Goal: Task Accomplishment & Management: Manage account settings

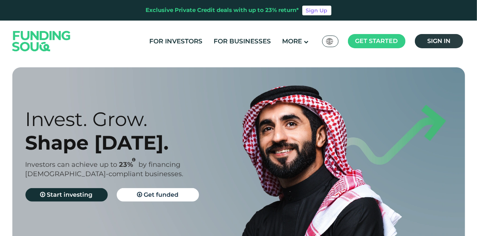
click at [434, 39] on span "Sign in" at bounding box center [438, 40] width 23 height 7
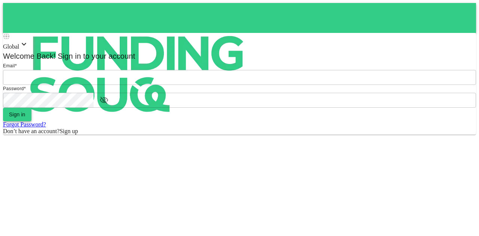
type input "mohanad.y.yasin@hotmail.com"
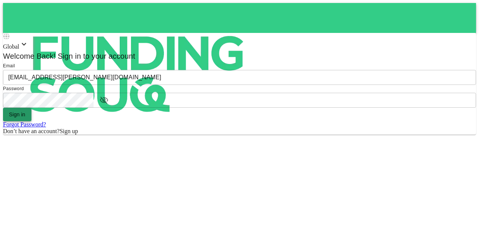
click at [31, 121] on button "Sign in" at bounding box center [17, 114] width 28 height 13
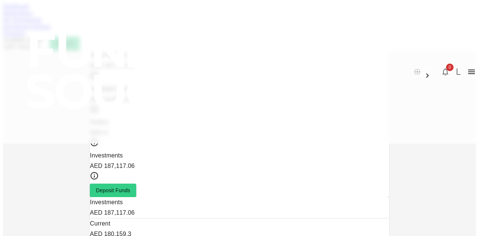
click at [33, 16] on link "Marketplace" at bounding box center [18, 13] width 30 height 6
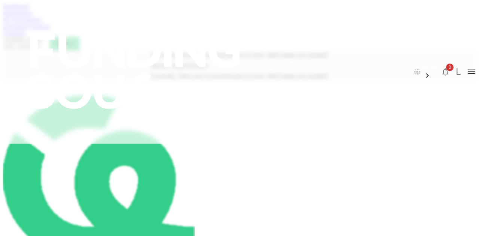
click at [42, 23] on link "My Investments" at bounding box center [22, 19] width 39 height 6
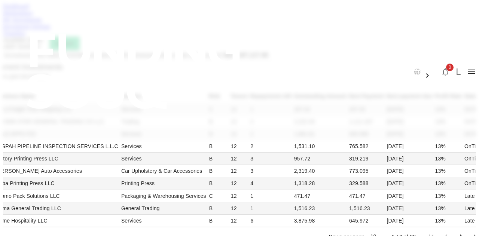
click at [51, 30] on link "Investment Settings" at bounding box center [27, 26] width 48 height 6
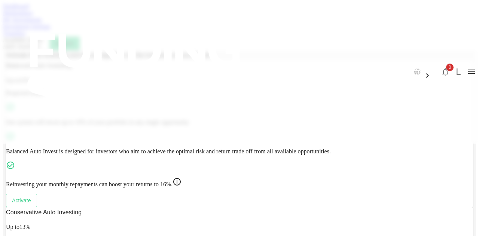
click at [25, 36] on link "Transfers" at bounding box center [14, 33] width 22 height 6
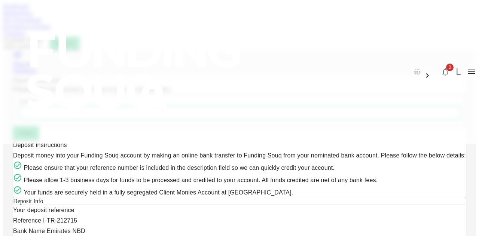
scroll to position [222, 0]
